Goal: Information Seeking & Learning: Learn about a topic

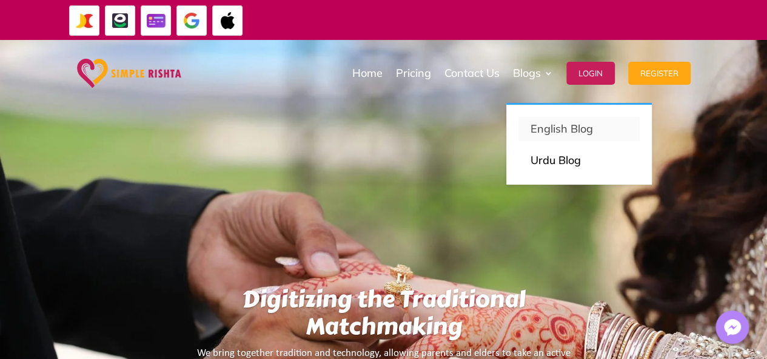
drag, startPoint x: 554, startPoint y: 128, endPoint x: 537, endPoint y: 132, distance: 17.4
click at [554, 128] on p "English Blog" at bounding box center [578, 129] width 97 height 17
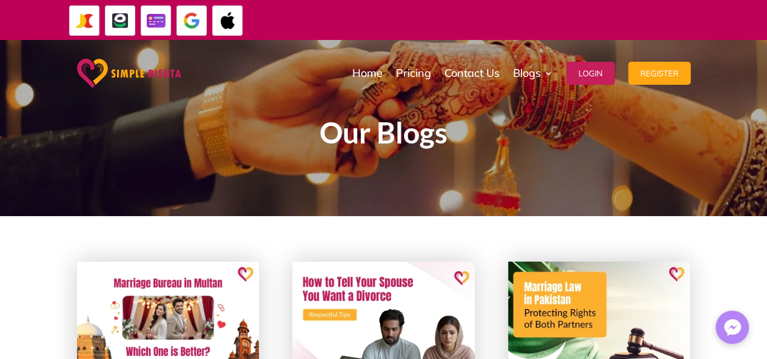
click at [230, 23] on img at bounding box center [227, 20] width 30 height 30
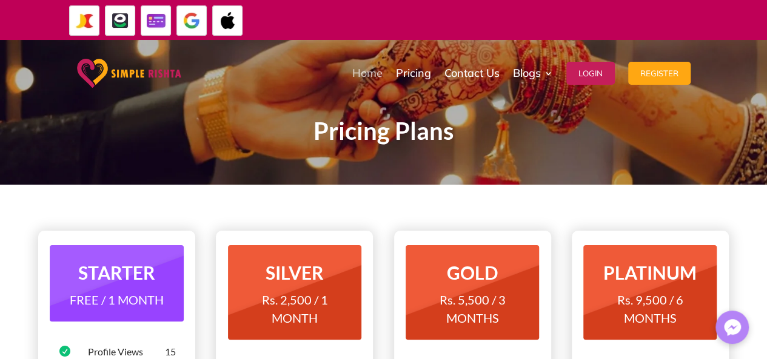
click at [365, 75] on link "Home" at bounding box center [367, 73] width 30 height 61
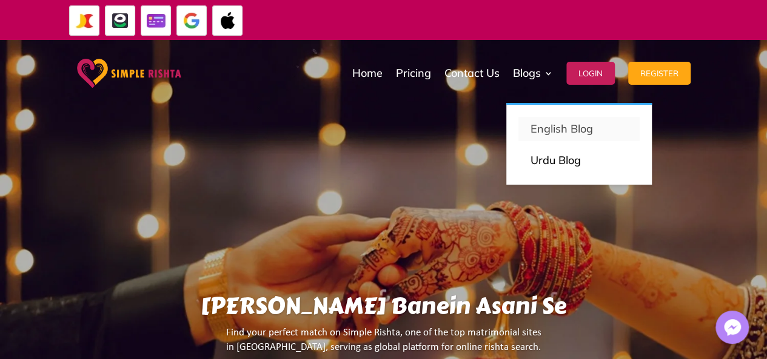
click at [534, 129] on p "English Blog" at bounding box center [578, 129] width 97 height 17
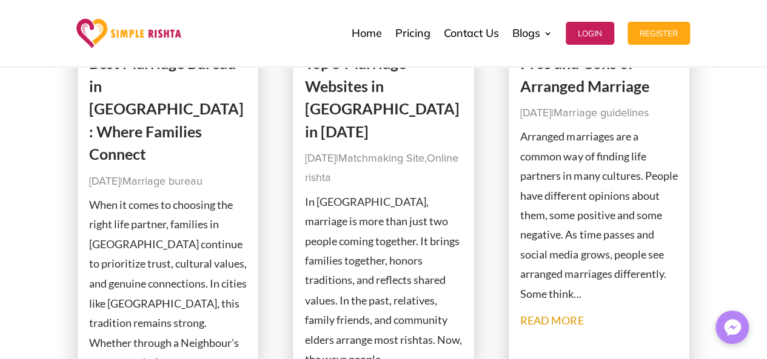
scroll to position [667, 0]
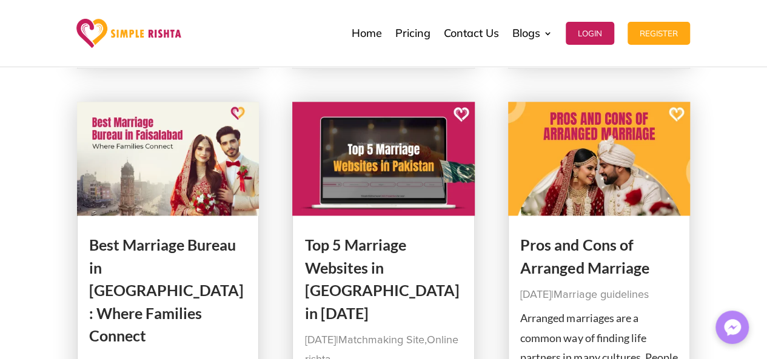
click at [389, 243] on link "Top 5 Marriage Websites in [GEOGRAPHIC_DATA] in [DATE]" at bounding box center [381, 279] width 155 height 87
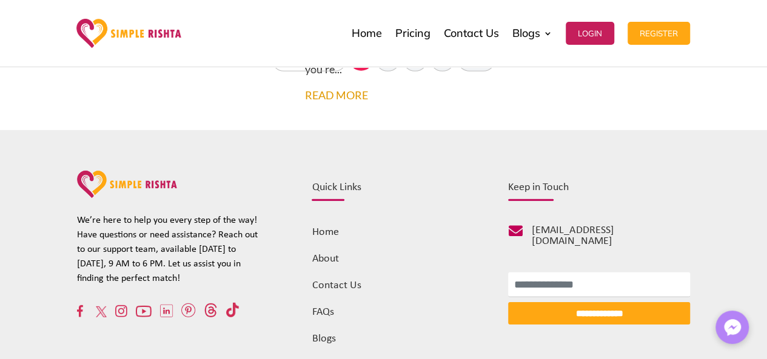
scroll to position [1774, 0]
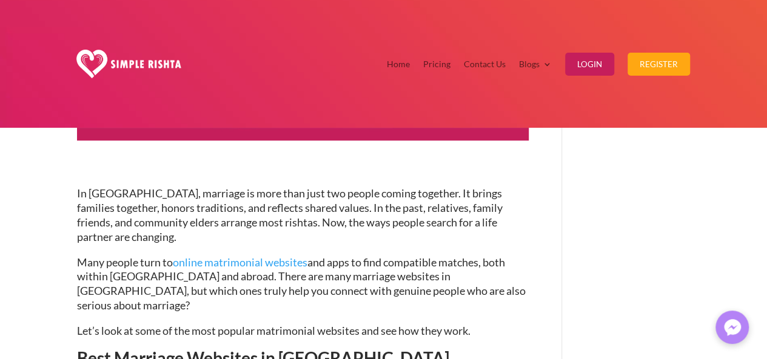
scroll to position [364, 0]
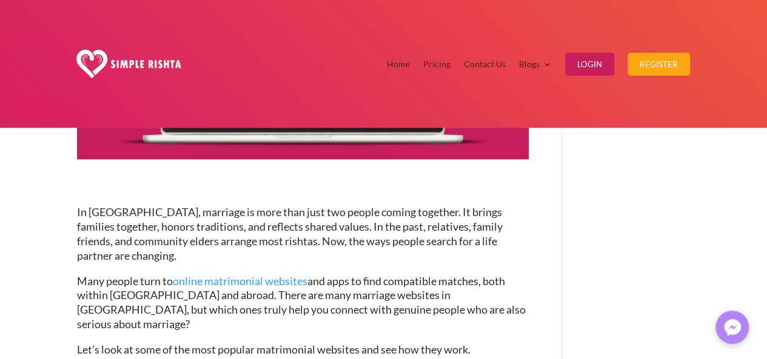
click at [159, 205] on span "In [GEOGRAPHIC_DATA], marriage is more than just two people coming together. It…" at bounding box center [290, 233] width 426 height 56
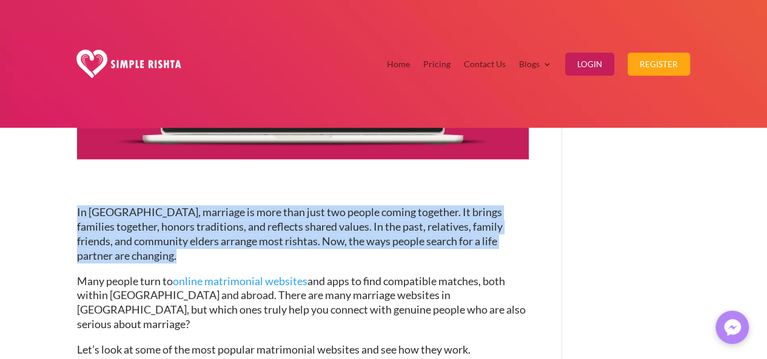
click at [159, 205] on span "In [GEOGRAPHIC_DATA], marriage is more than just two people coming together. It…" at bounding box center [290, 233] width 426 height 56
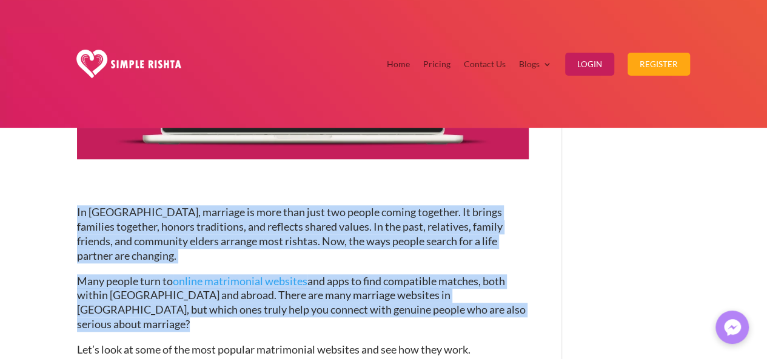
click at [411, 275] on span "Many people turn to online matrimonial websites and apps to find compatible mat…" at bounding box center [301, 303] width 449 height 56
copy div "In [GEOGRAPHIC_DATA], marriage is more than just two people coming together. It…"
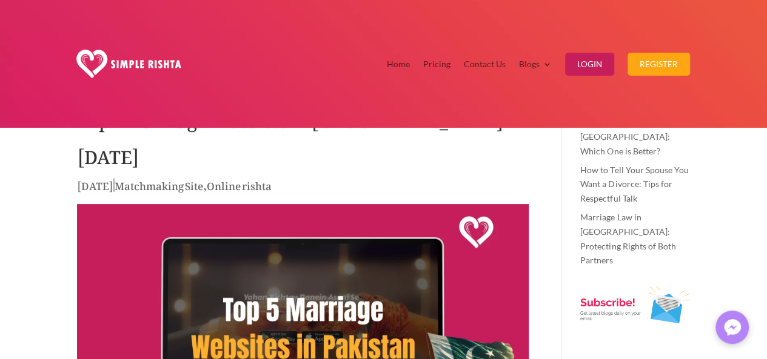
scroll to position [121, 0]
